Goal: Navigation & Orientation: Find specific page/section

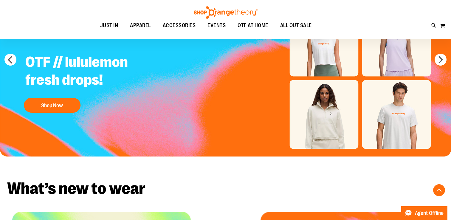
scroll to position [426, 0]
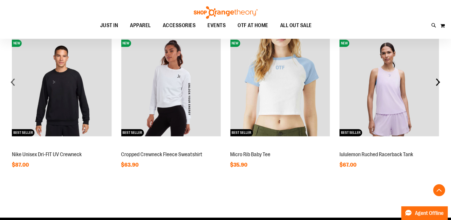
click at [438, 82] on div "next" at bounding box center [438, 82] width 12 height 12
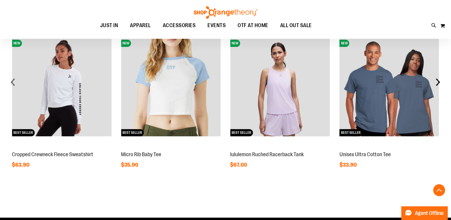
click at [438, 82] on div "next" at bounding box center [438, 82] width 12 height 12
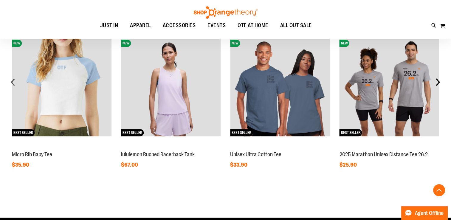
click at [438, 82] on div "next" at bounding box center [438, 82] width 12 height 12
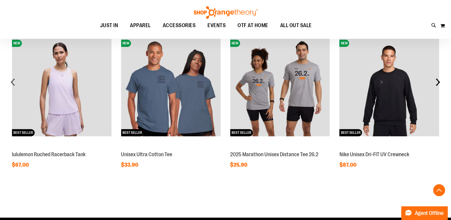
click at [438, 82] on div "next" at bounding box center [438, 82] width 12 height 12
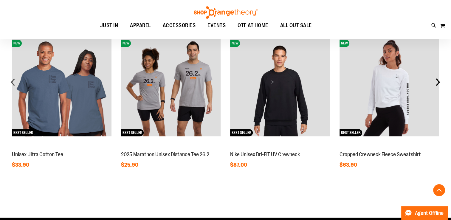
click at [438, 82] on div "next" at bounding box center [438, 82] width 12 height 12
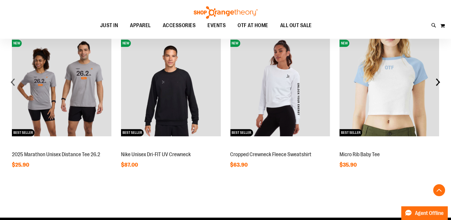
click at [438, 82] on div "next" at bounding box center [438, 82] width 12 height 12
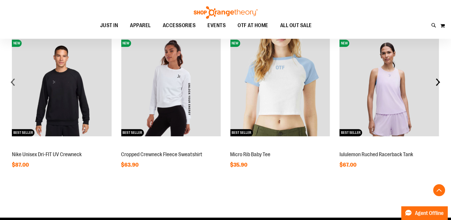
click at [438, 82] on div "next" at bounding box center [438, 82] width 12 height 12
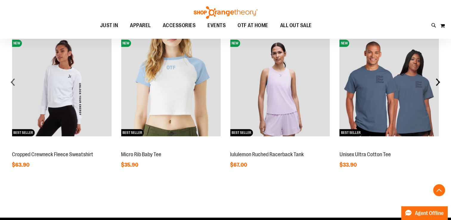
click at [438, 82] on div "next" at bounding box center [438, 82] width 12 height 12
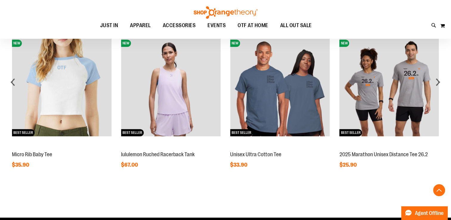
scroll to position [417, 0]
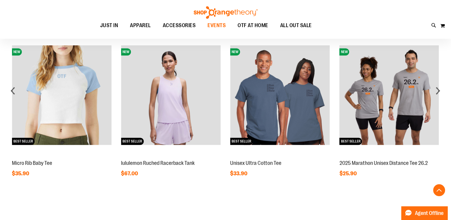
click at [215, 27] on span "EVENTS" at bounding box center [216, 25] width 18 height 13
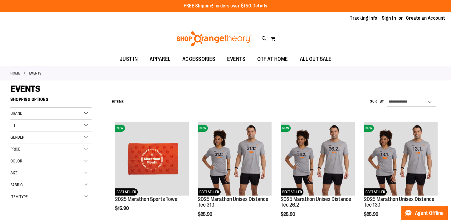
click at [14, 77] on div "Home EVENTS" at bounding box center [225, 73] width 451 height 14
click at [14, 75] on link "Home" at bounding box center [15, 73] width 10 height 5
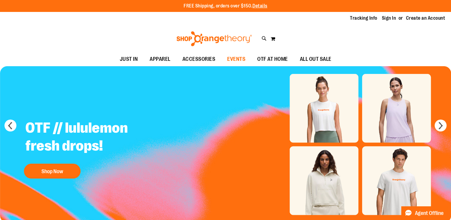
click at [234, 57] on span "EVENTS" at bounding box center [236, 58] width 18 height 13
